Goal: Obtain resource: Download file/media

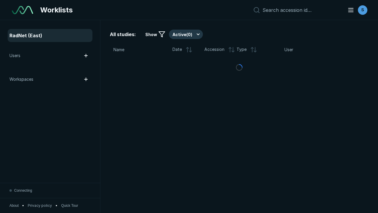
scroll to position [1613, 2461]
